Goal: Task Accomplishment & Management: Manage account settings

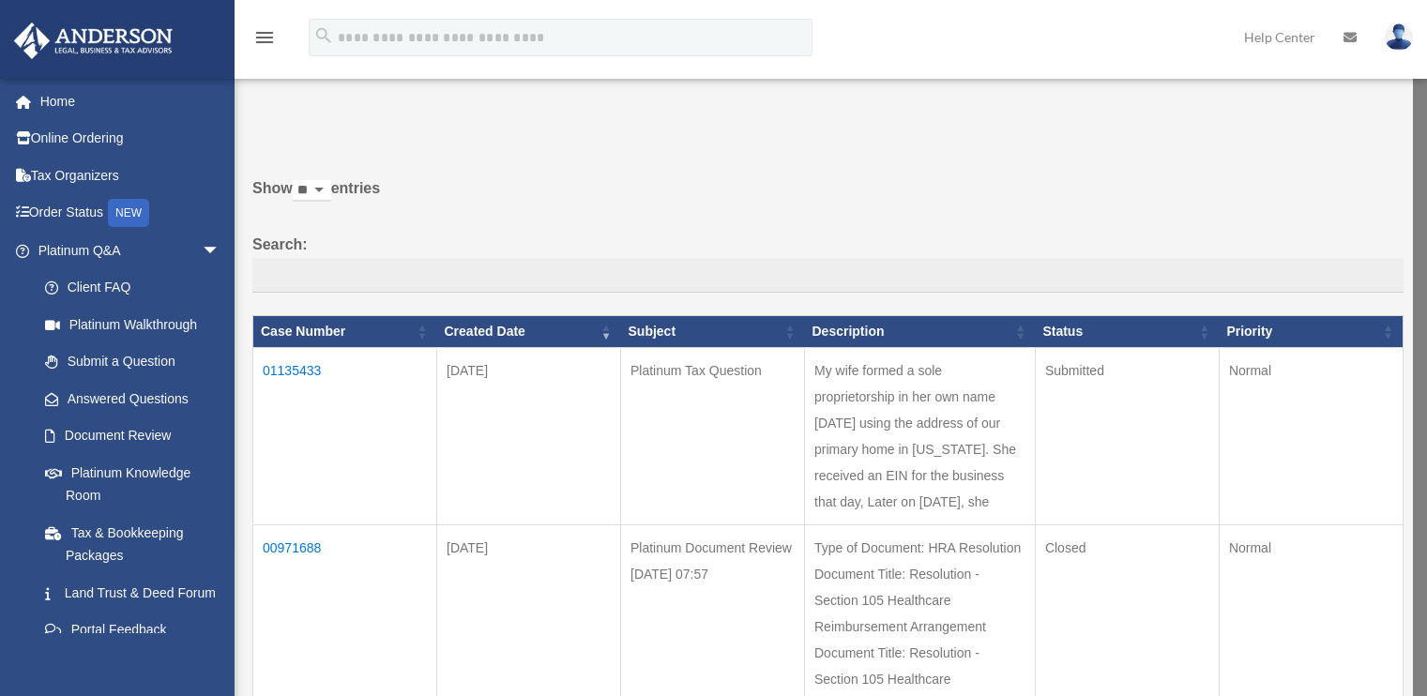
scroll to position [188, 0]
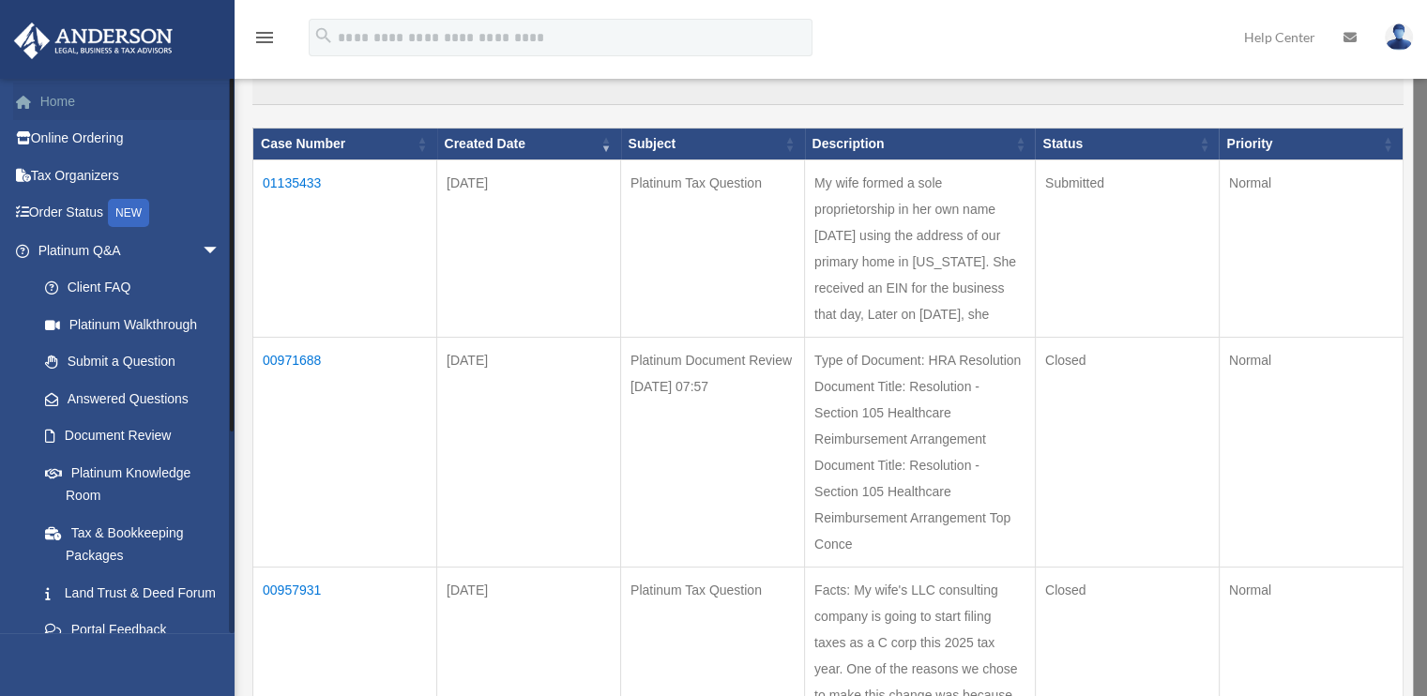
click at [71, 115] on link "Home" at bounding box center [130, 102] width 235 height 38
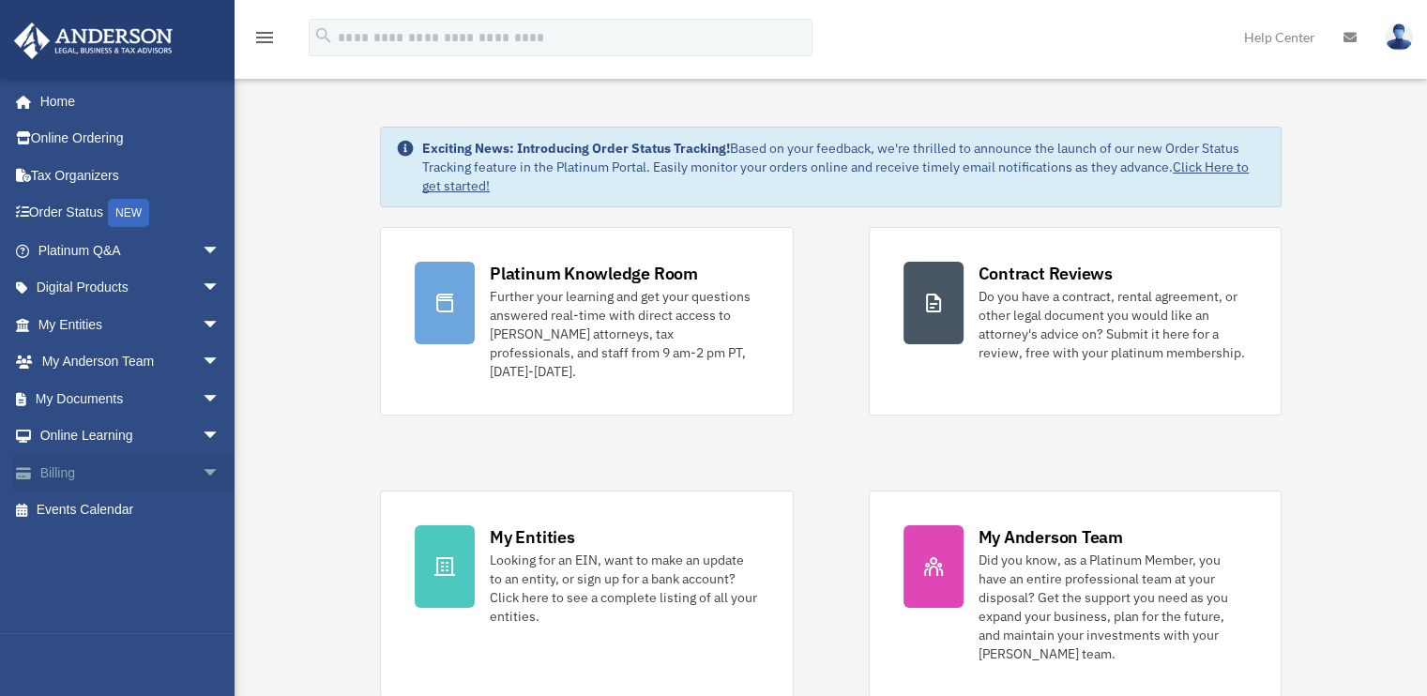
click at [202, 474] on span "arrow_drop_down" at bounding box center [221, 473] width 38 height 38
click at [142, 552] on link "Past Invoices" at bounding box center [137, 548] width 222 height 38
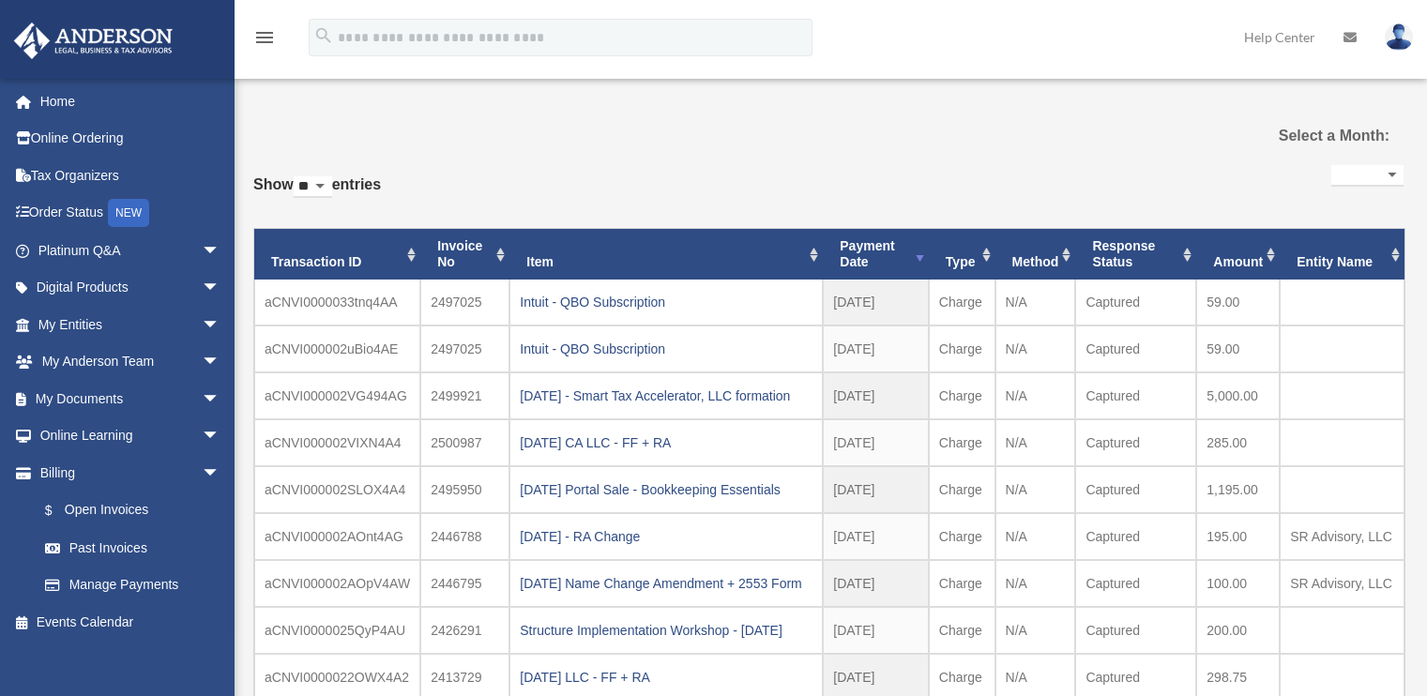
select select
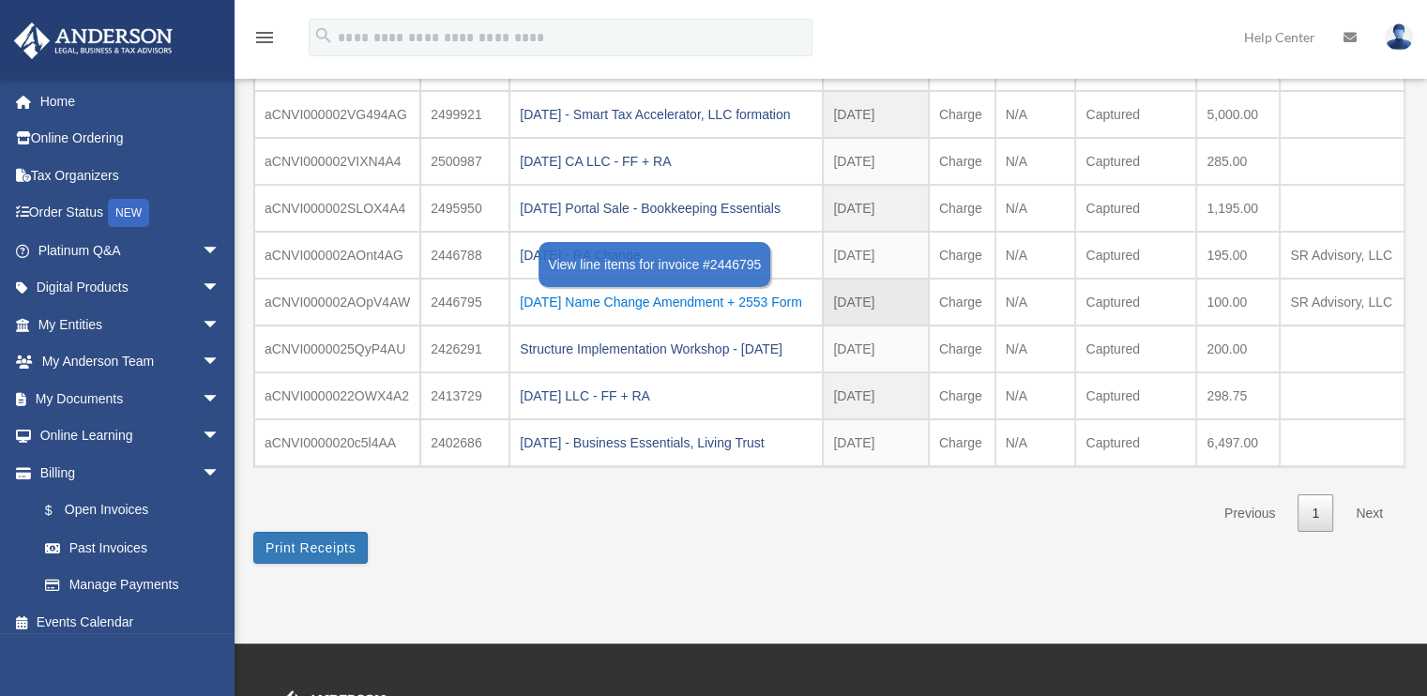
scroll to position [188, 0]
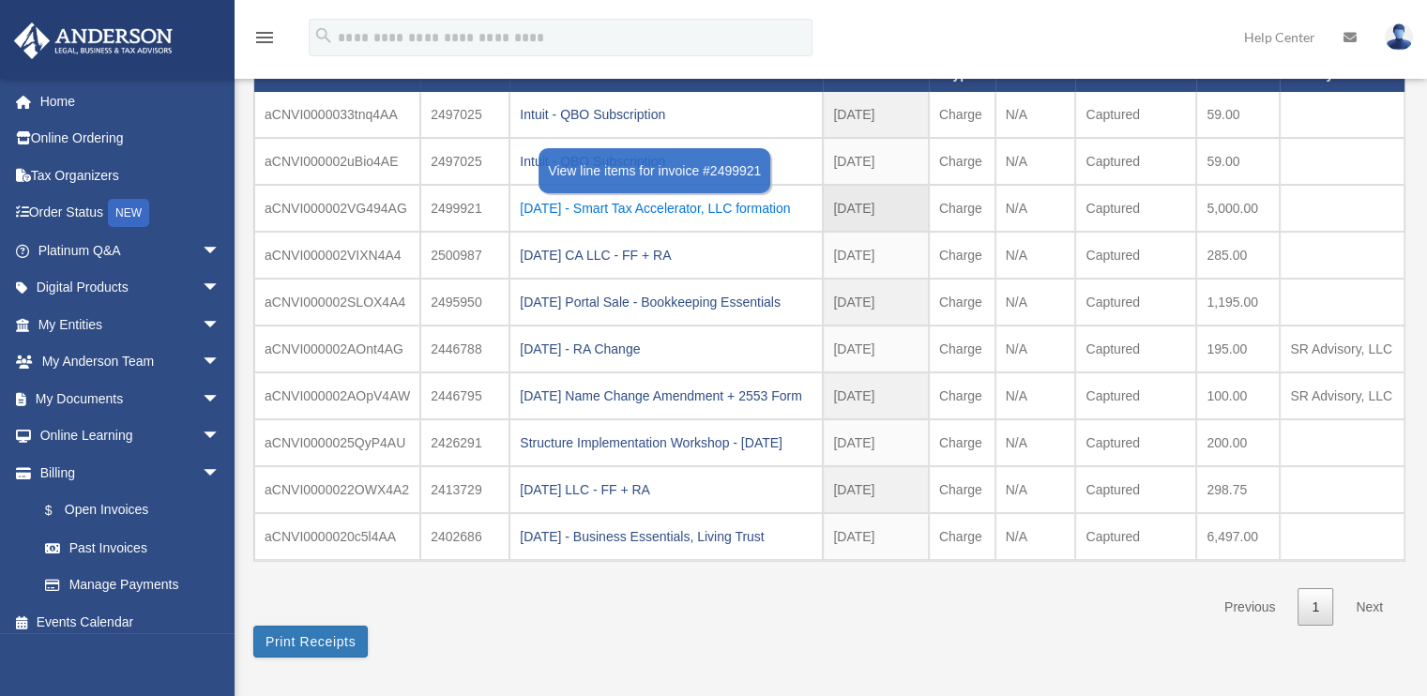
click at [618, 216] on div "[DATE] - Smart Tax Accelerator, LLC formation" at bounding box center [666, 208] width 293 height 26
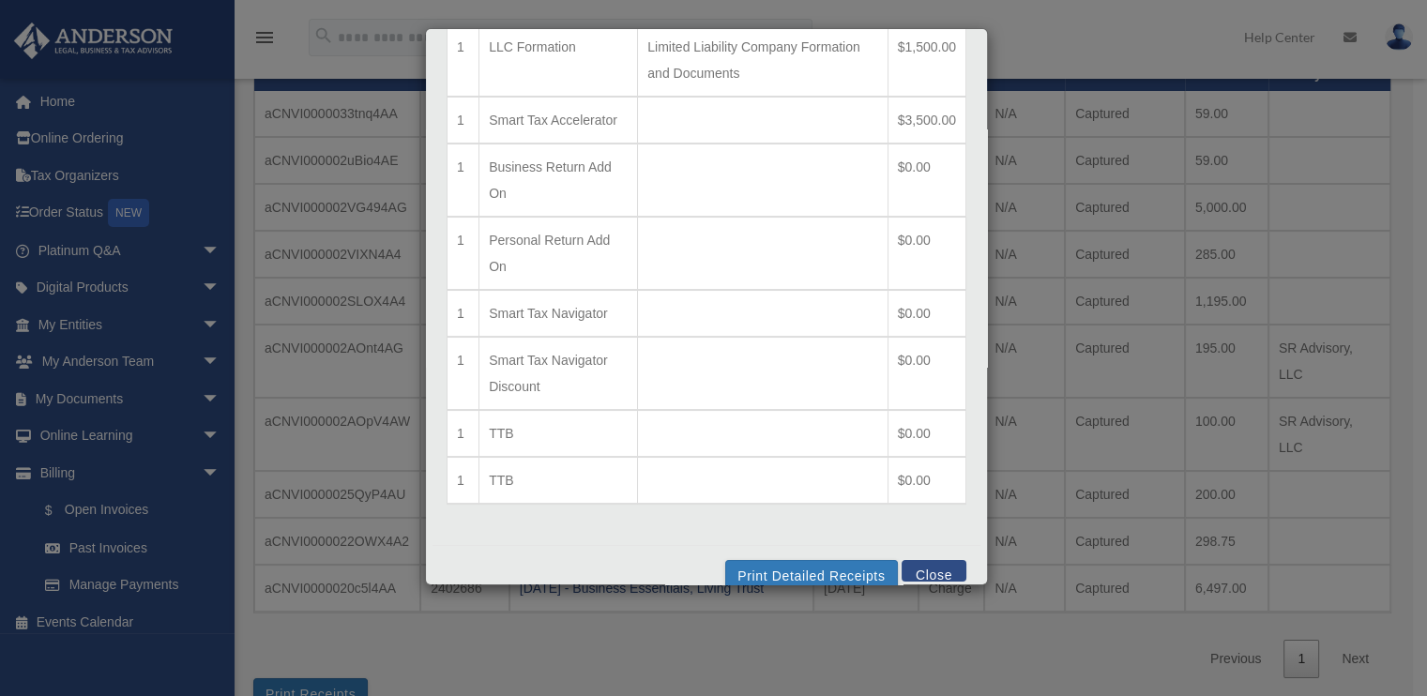
scroll to position [162, 0]
